Goal: Information Seeking & Learning: Learn about a topic

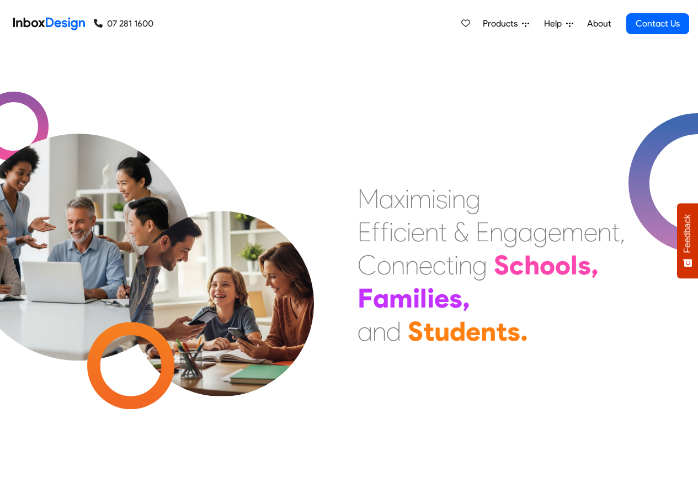
click at [505, 24] on span "Products" at bounding box center [502, 23] width 39 height 13
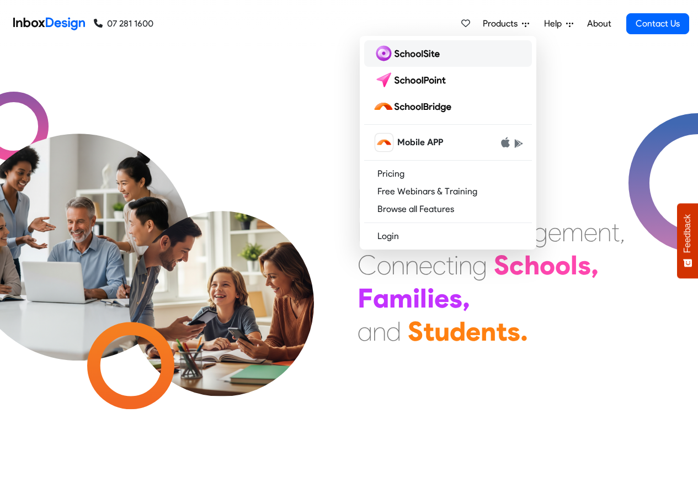
click at [406, 52] on img at bounding box center [408, 54] width 71 height 18
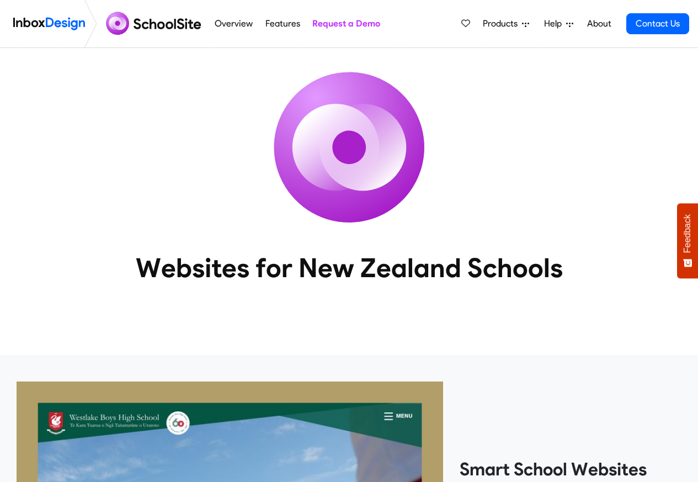
click at [247, 24] on link "Overview" at bounding box center [234, 24] width 44 height 22
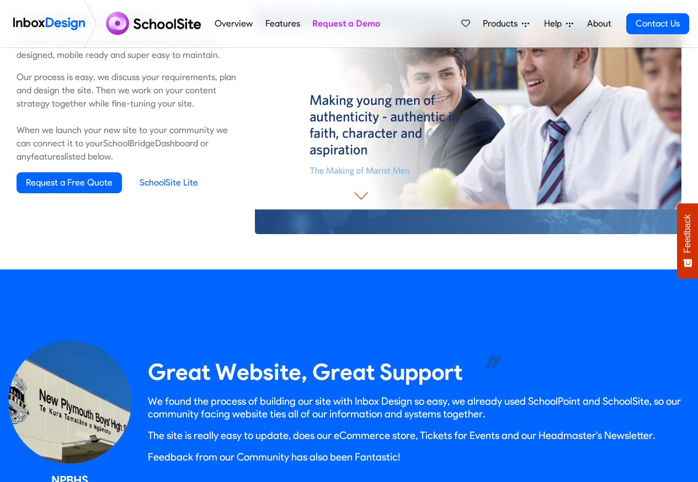
scroll to position [795, 0]
